Goal: Transaction & Acquisition: Purchase product/service

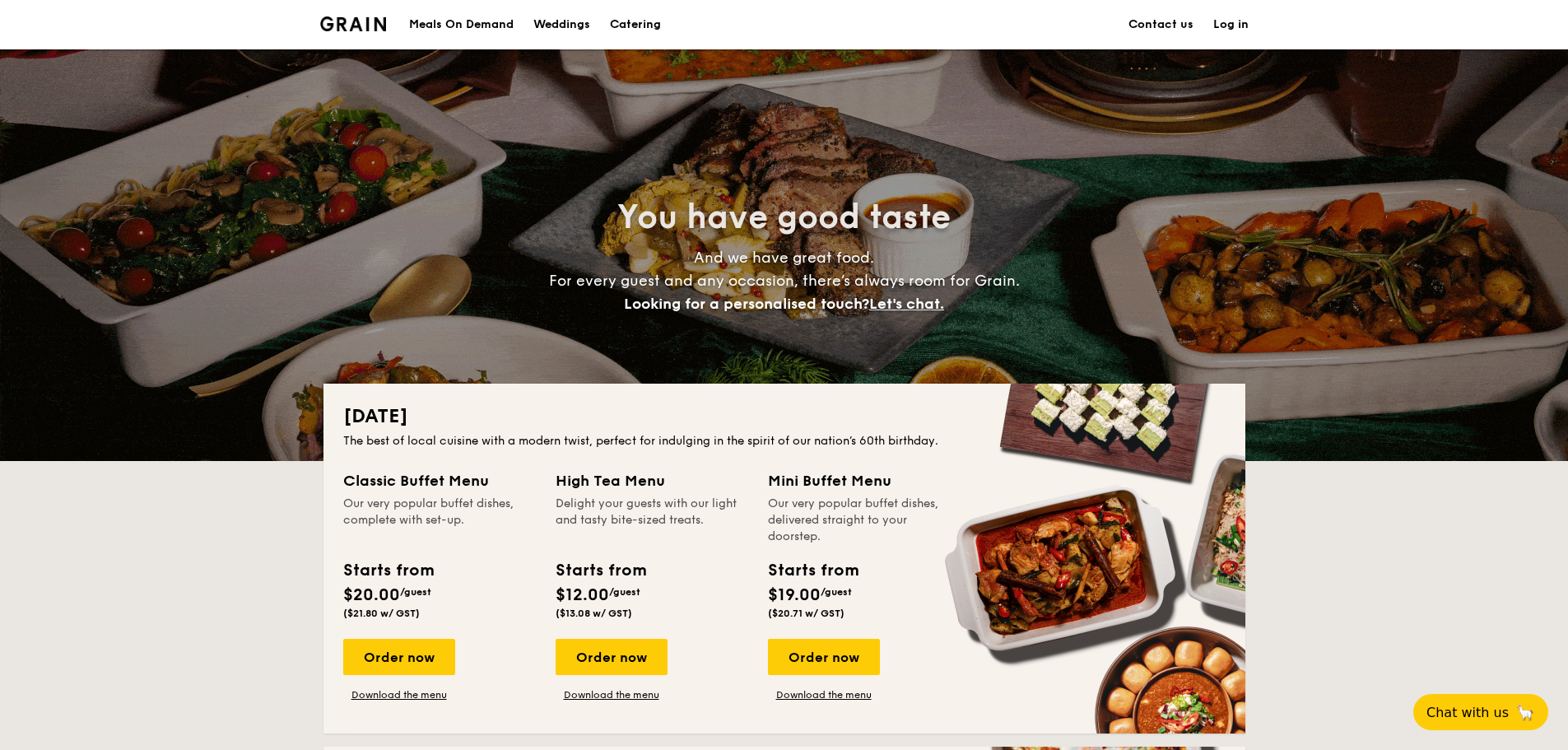
click at [489, 25] on div "Meals On Demand" at bounding box center [461, 24] width 105 height 49
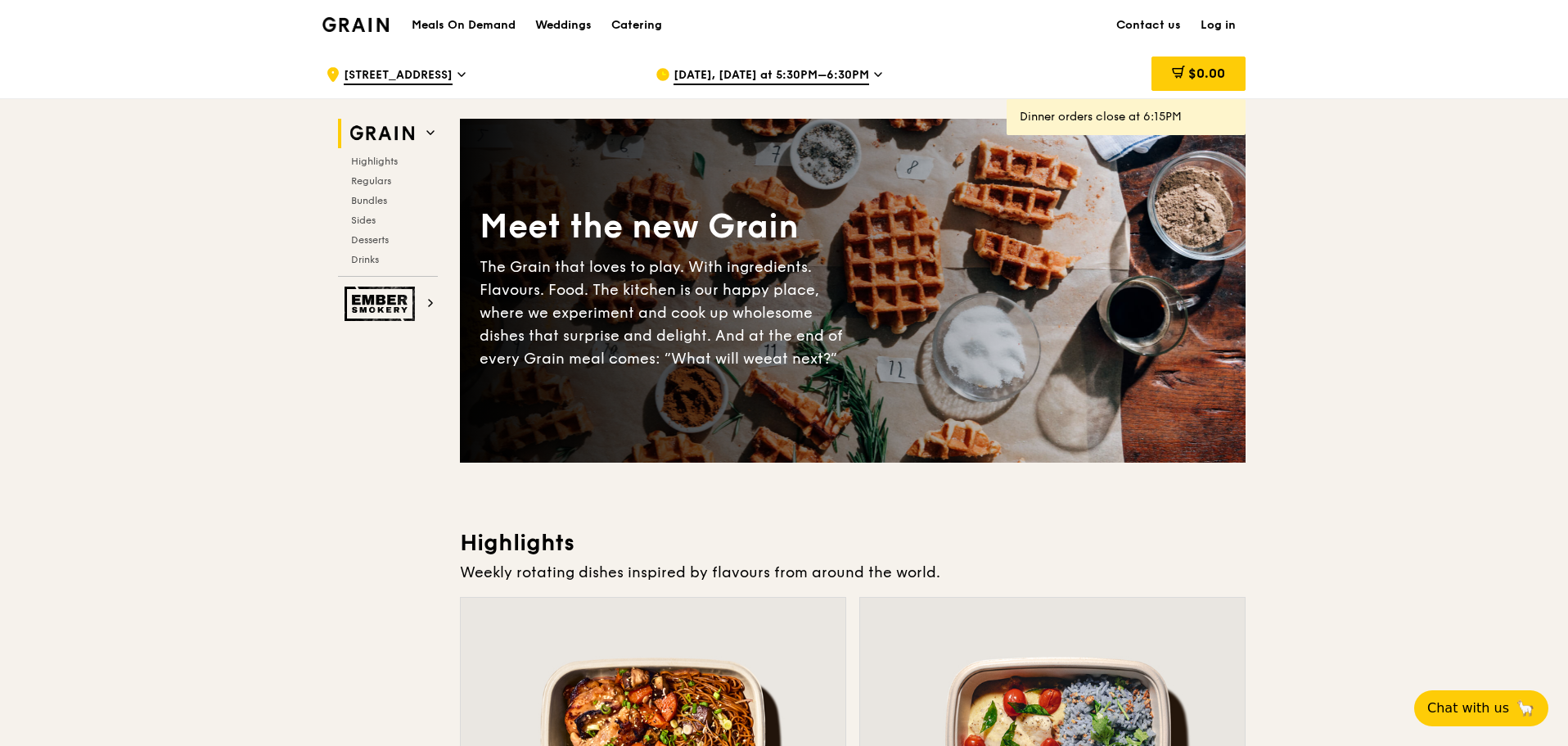
click at [837, 73] on span "Aug 19, Today at 5:30PM–6:30PM" at bounding box center [771, 76] width 196 height 18
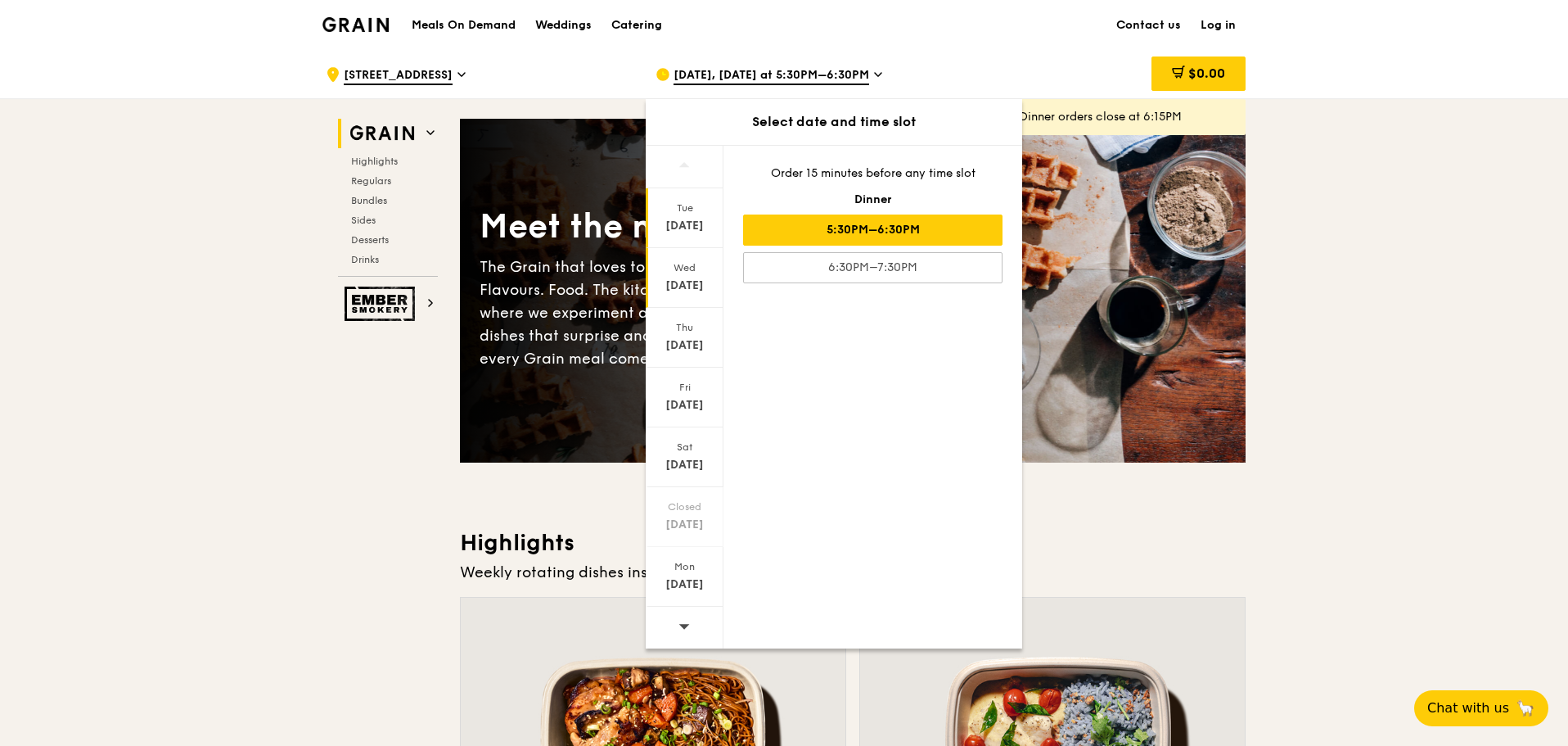
click at [679, 272] on div "Wed" at bounding box center [684, 268] width 73 height 13
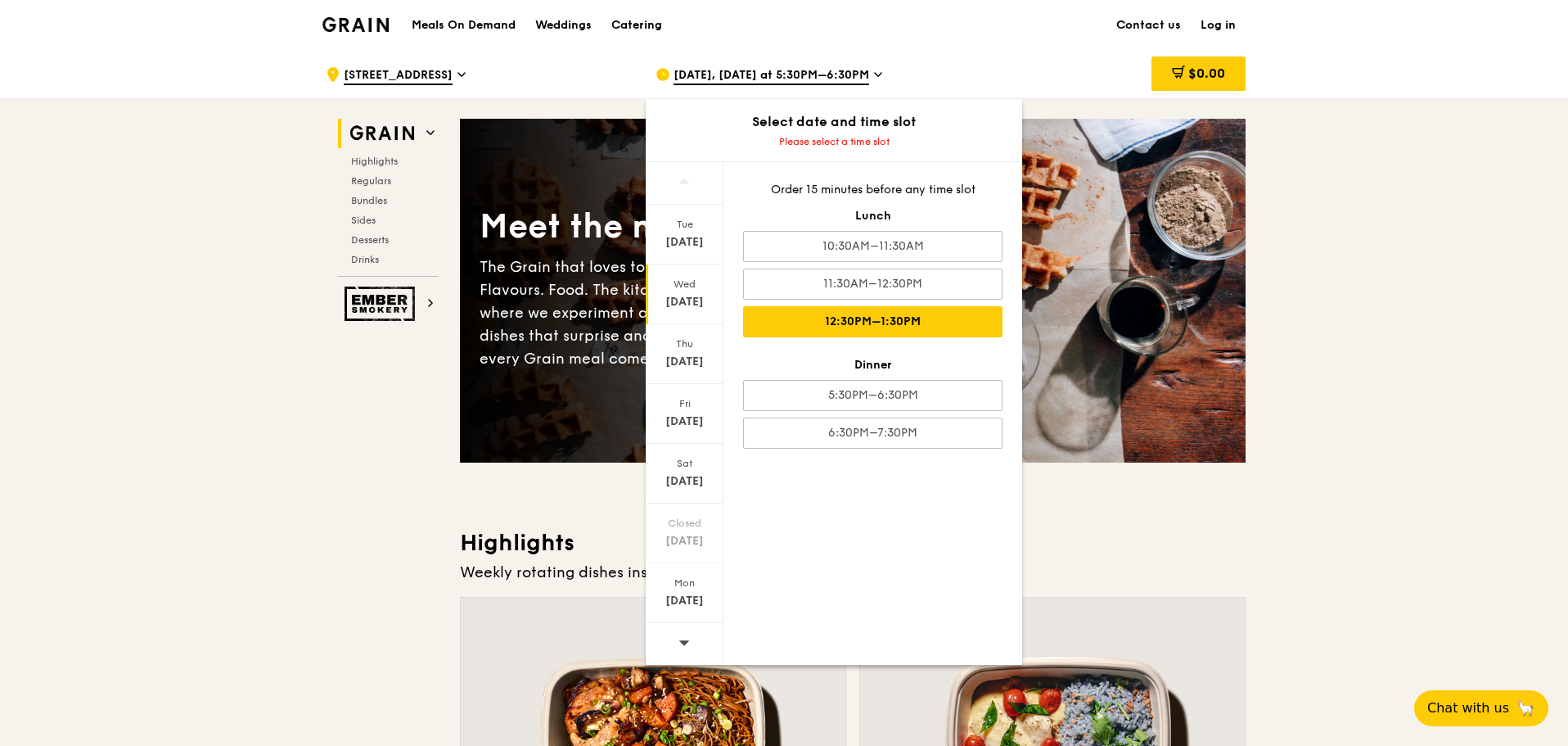
click at [918, 325] on div "12:30PM–1:30PM" at bounding box center [873, 321] width 260 height 31
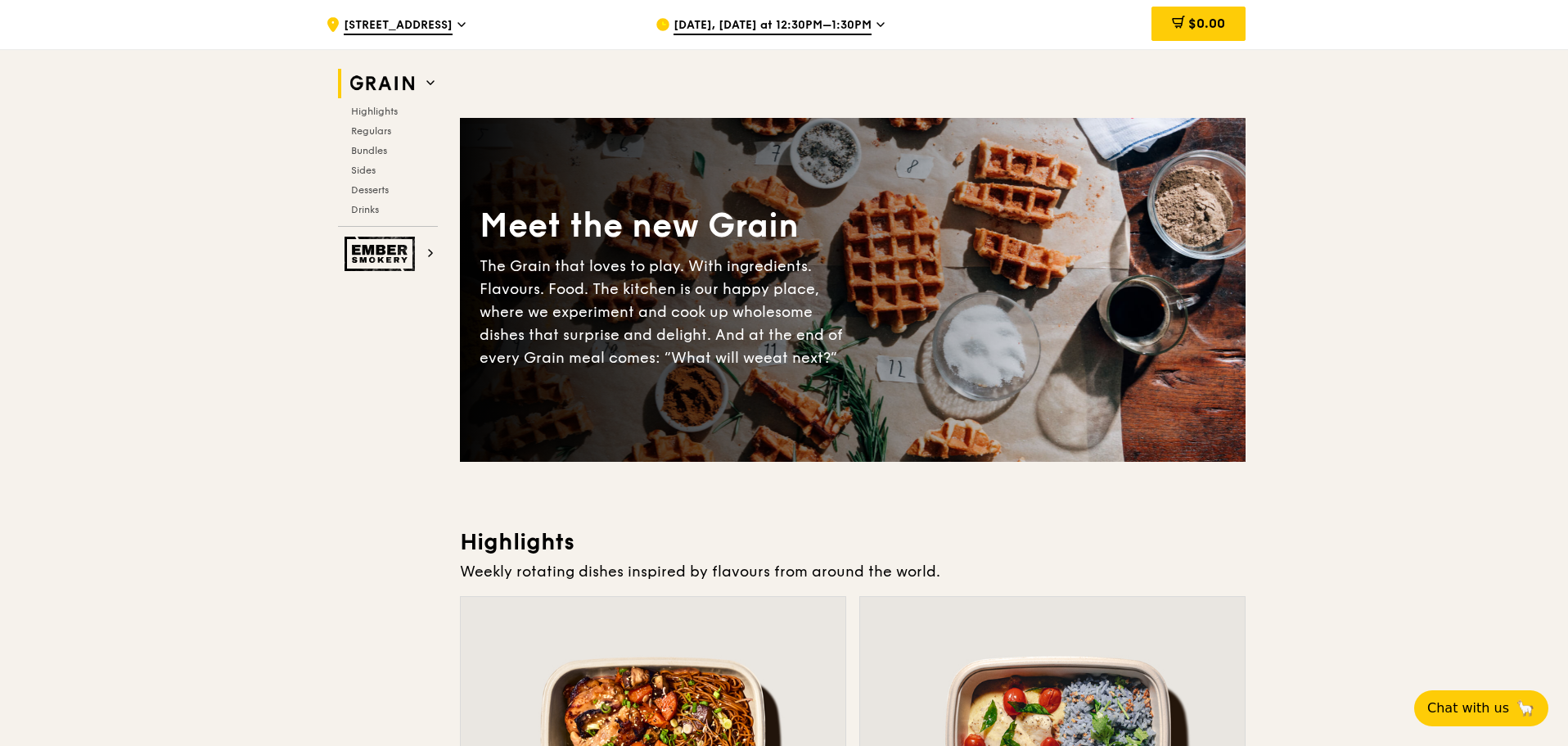
scroll to position [491, 0]
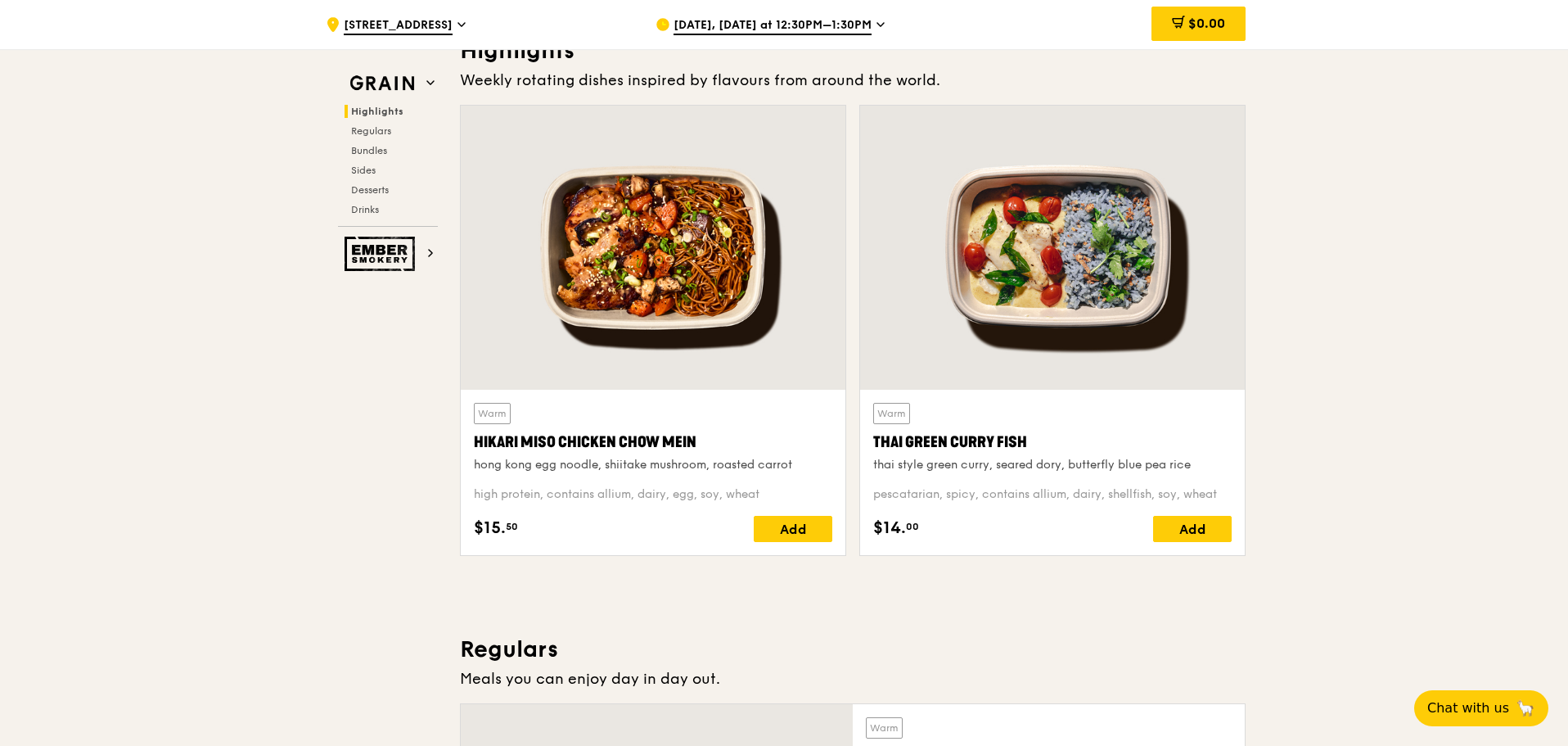
drag, startPoint x: 479, startPoint y: 533, endPoint x: 543, endPoint y: 532, distance: 64.0
click at [543, 532] on div "$15. 50 Add" at bounding box center [653, 528] width 359 height 26
click at [805, 527] on div "Add" at bounding box center [794, 528] width 79 height 26
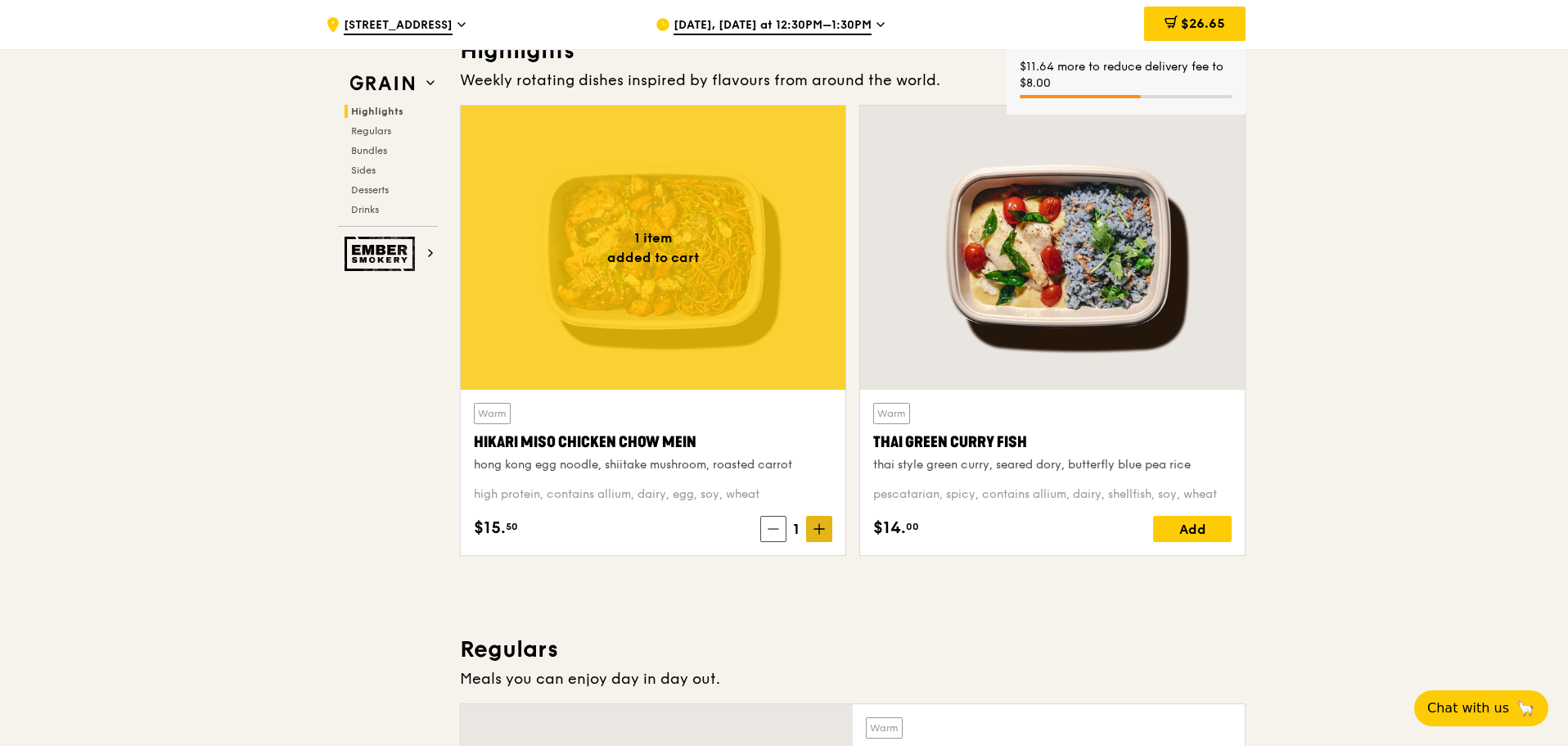
click at [813, 530] on span at bounding box center [819, 528] width 26 height 26
click at [813, 529] on span at bounding box center [819, 528] width 26 height 26
click at [816, 529] on icon at bounding box center [820, 529] width 12 height 12
click at [816, 529] on icon at bounding box center [820, 529] width 10 height 0
click at [1211, 522] on div "Add" at bounding box center [1193, 528] width 79 height 26
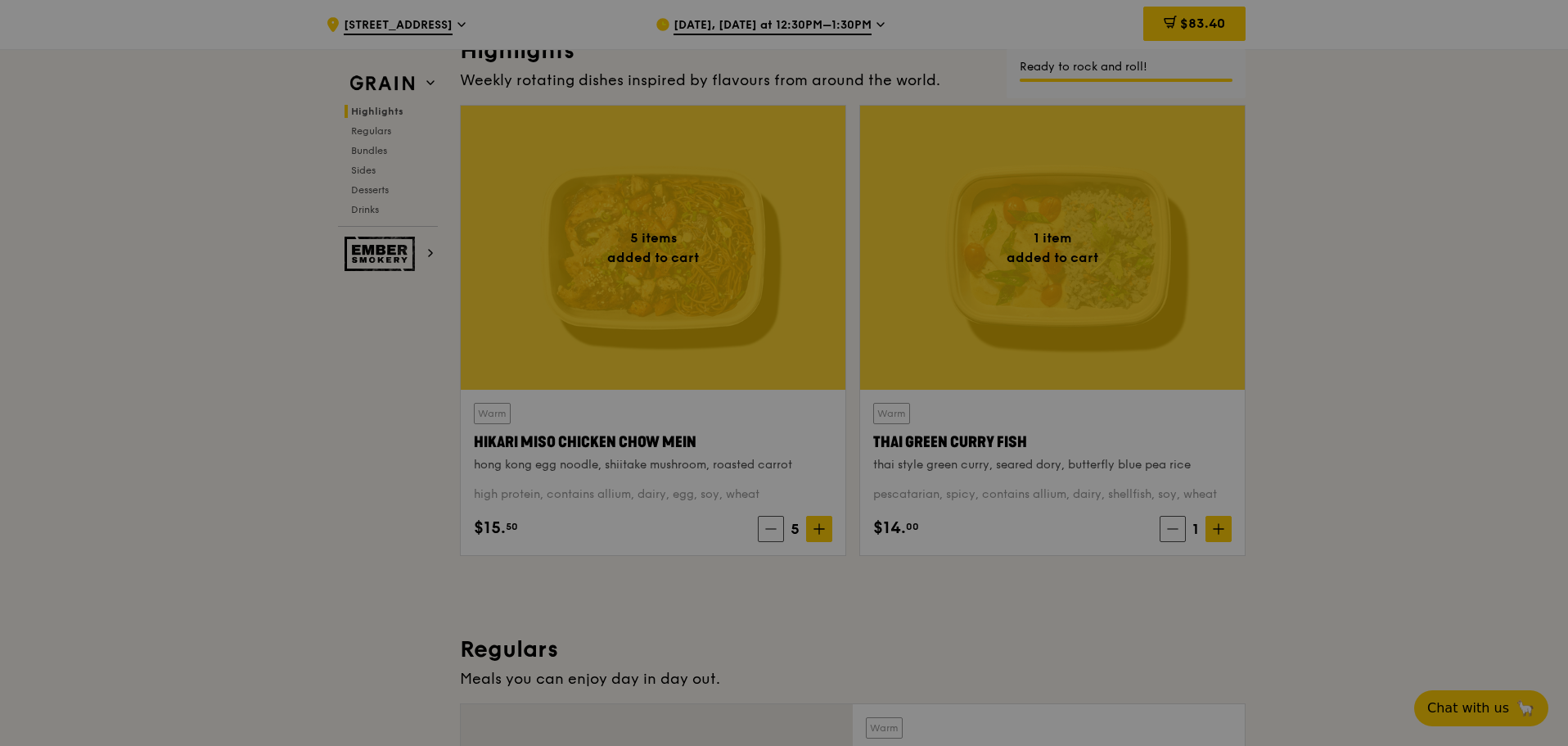
click at [1219, 522] on div at bounding box center [784, 373] width 1568 height 746
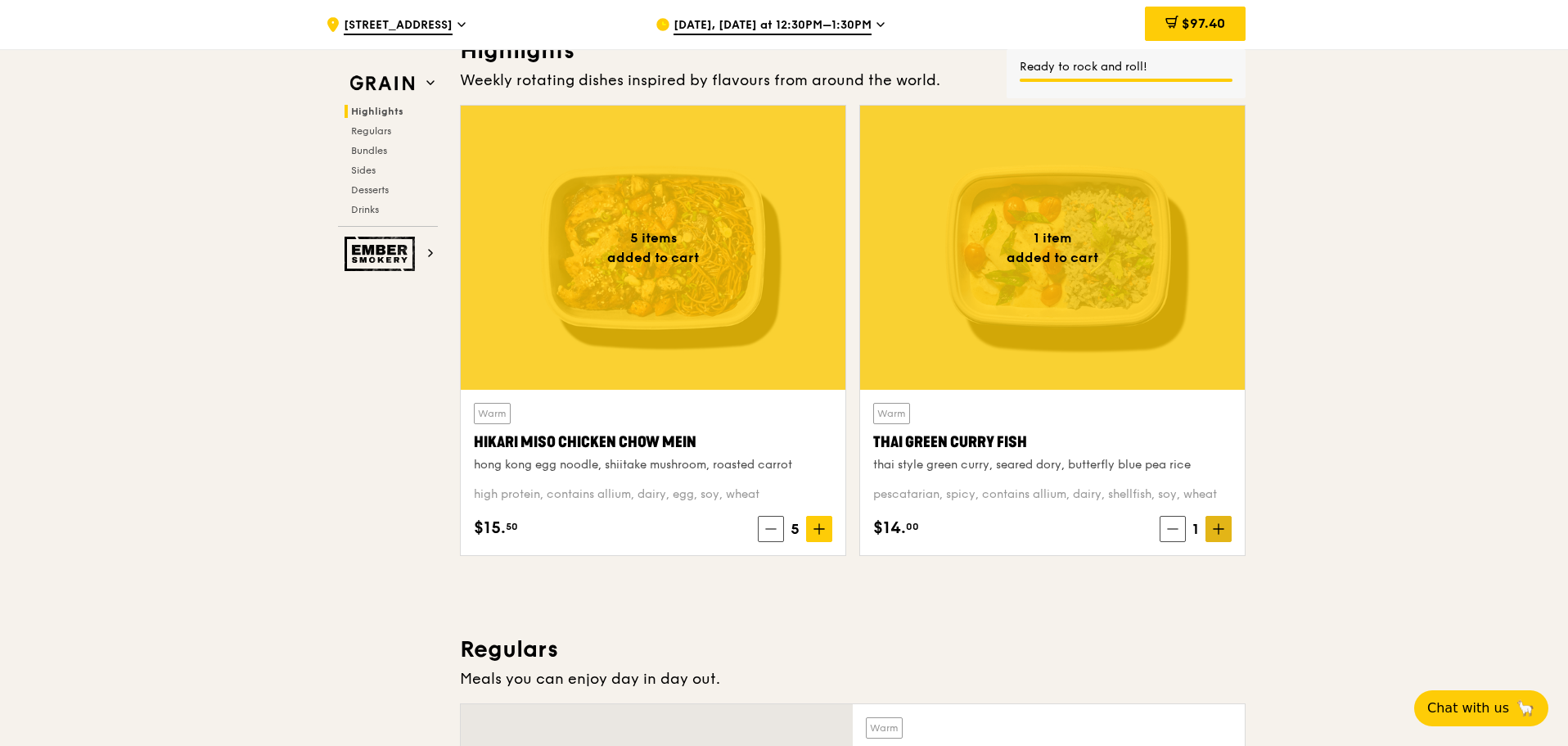
click at [1219, 528] on icon at bounding box center [1219, 529] width 12 height 12
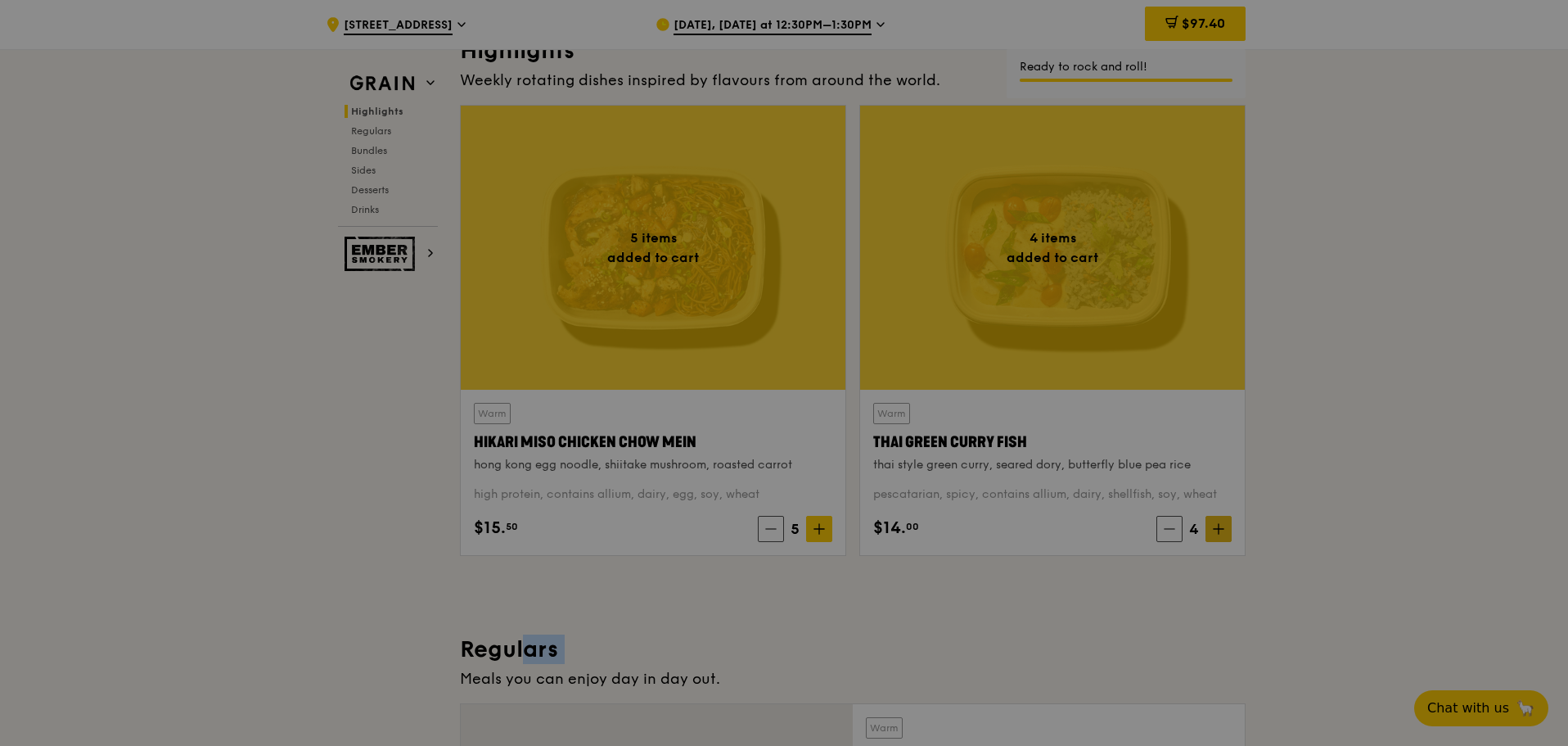
click at [1219, 528] on div at bounding box center [784, 373] width 1568 height 746
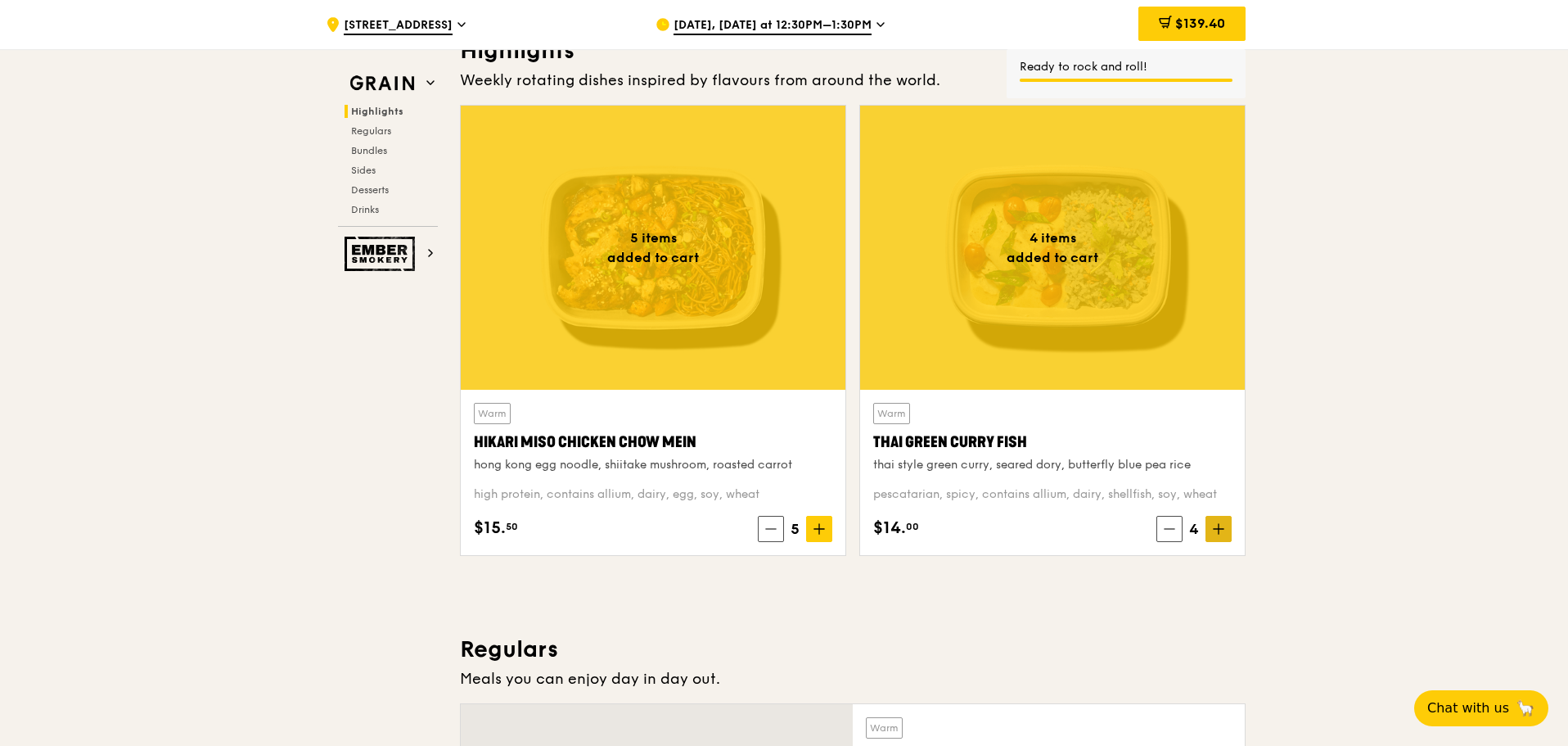
click at [1219, 528] on icon at bounding box center [1219, 529] width 0 height 10
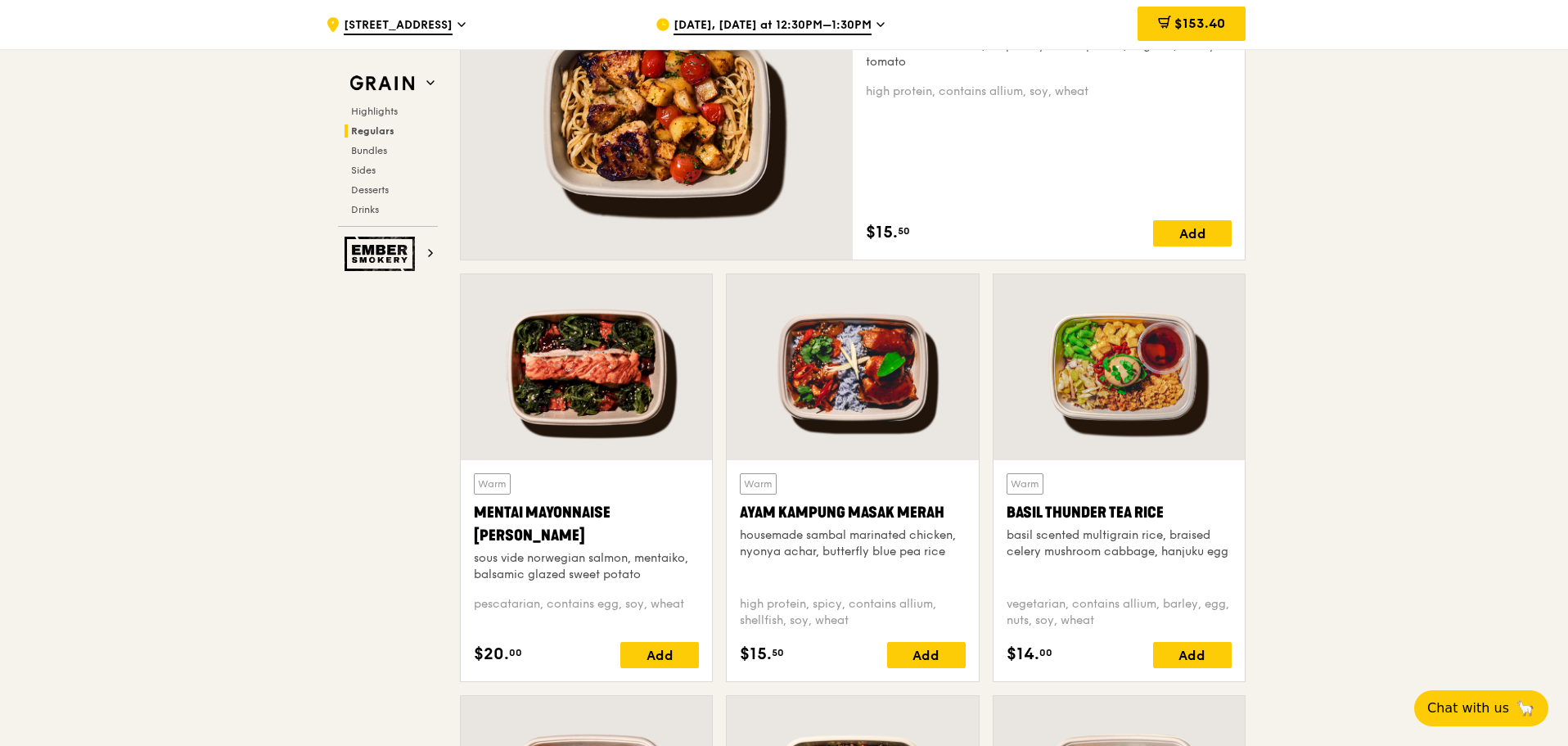
scroll to position [1064, 0]
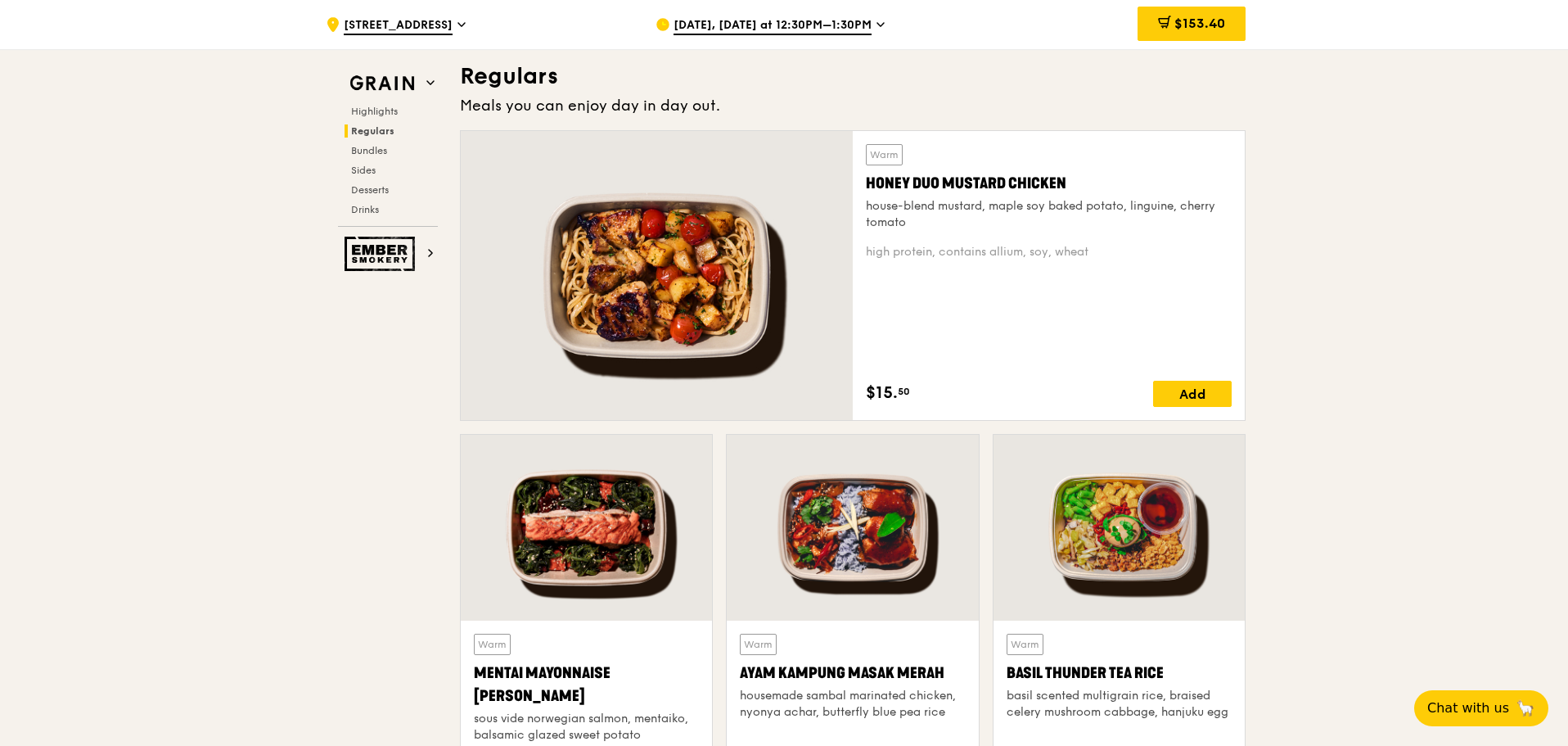
drag, startPoint x: 868, startPoint y: 397, endPoint x: 941, endPoint y: 391, distance: 73.2
click at [941, 391] on div "$15. 50 Add" at bounding box center [1049, 393] width 366 height 26
click at [1079, 338] on div "Warm Honey Duo Mustard Chicken house-blend mustard, maple soy baked potato, lin…" at bounding box center [1049, 276] width 366 height 263
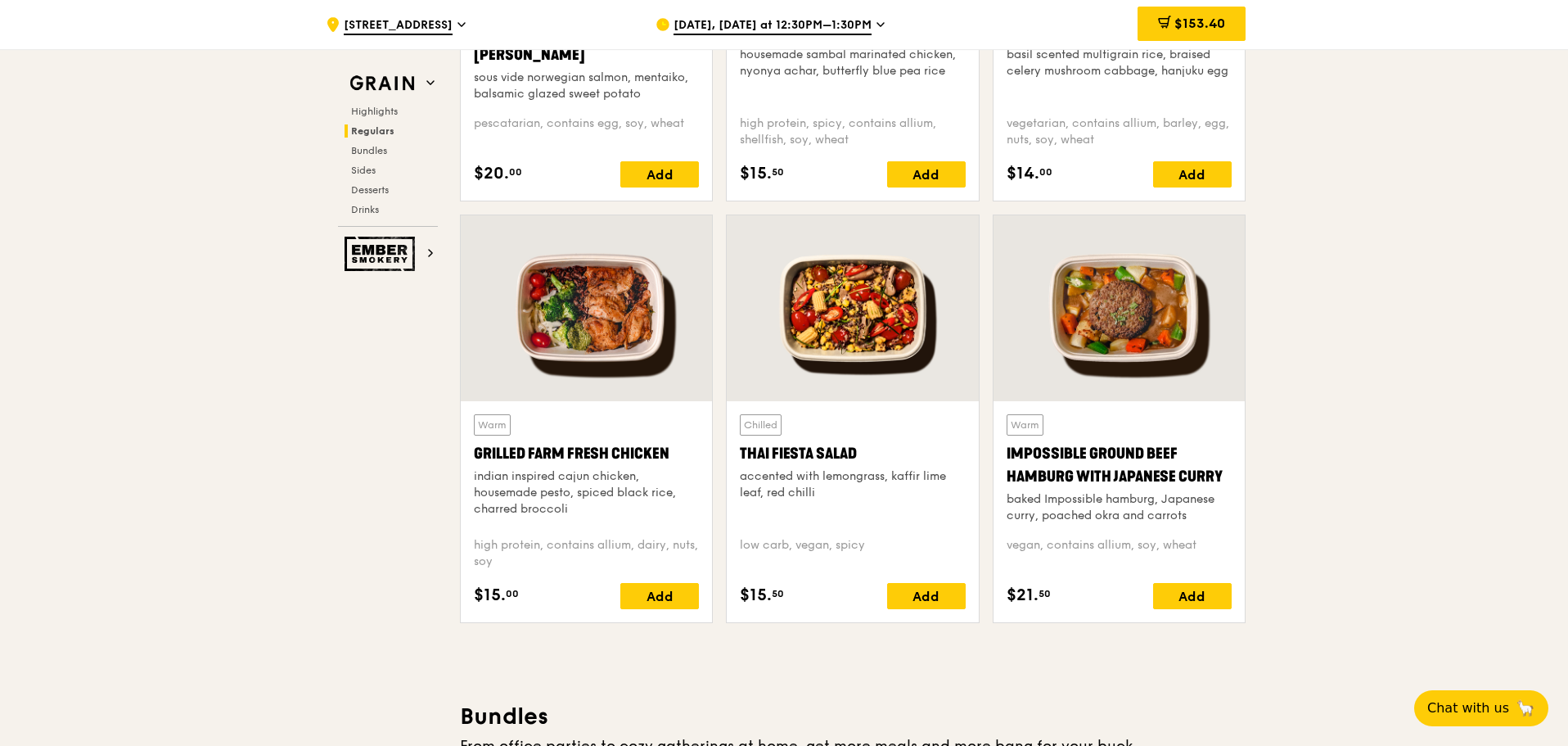
scroll to position [1720, 0]
